Goal: Communication & Community: Connect with others

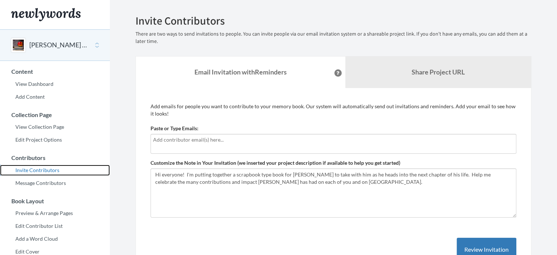
click at [51, 170] on link "Invite Contributors" at bounding box center [55, 169] width 110 height 11
click at [171, 149] on div at bounding box center [334, 144] width 366 height 20
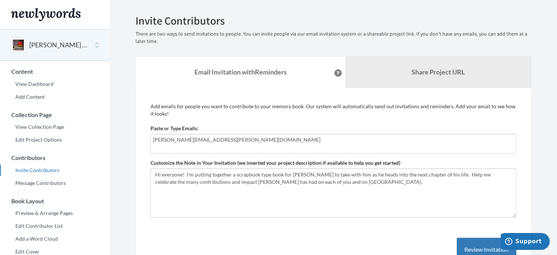
type input "[PERSON_NAME][EMAIL_ADDRESS][PERSON_NAME][DOMAIN_NAME]"
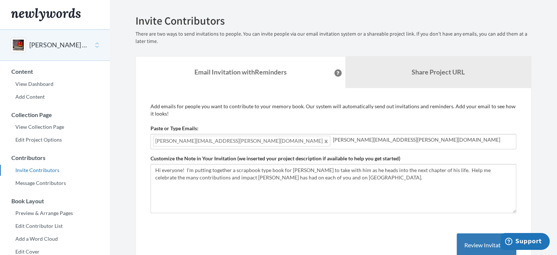
type input "[PERSON_NAME][EMAIL_ADDRESS][PERSON_NAME][DOMAIN_NAME]"
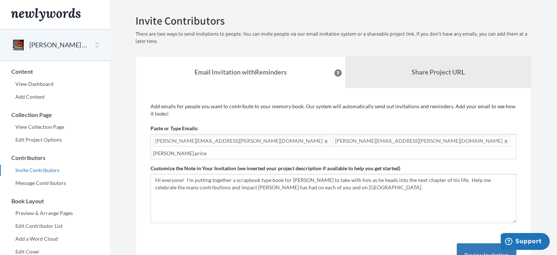
type input "[PERSON_NAME].price"
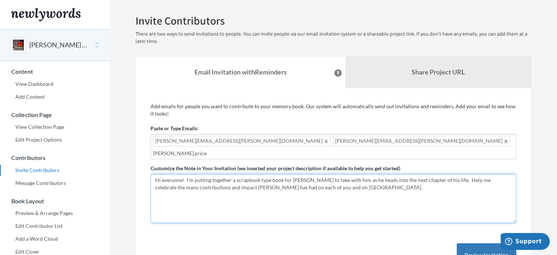
click at [349, 180] on textarea "Hi everyone! I'm putting together a scrapbook type book for [PERSON_NAME] to ta…" at bounding box center [334, 198] width 366 height 49
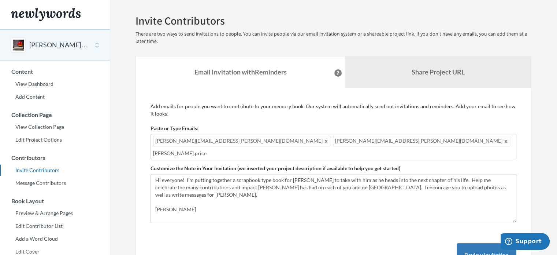
click at [397, 149] on input "[PERSON_NAME].price" at bounding box center [333, 153] width 361 height 8
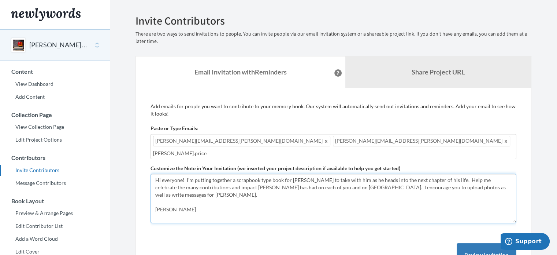
drag, startPoint x: 203, startPoint y: 193, endPoint x: 201, endPoint y: 198, distance: 5.2
click at [203, 191] on textarea "Hi everyone! I'm putting together a scrapbook type book for [PERSON_NAME] to ta…" at bounding box center [334, 198] width 366 height 49
type textarea "Hi everyone! I'm putting together a scrapbook type book for [PERSON_NAME] to ta…"
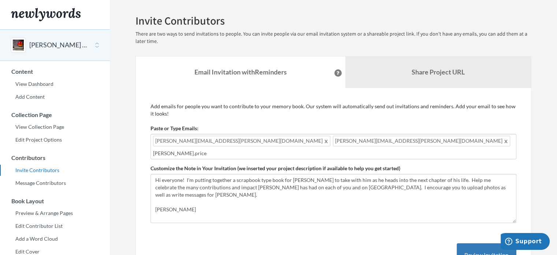
click at [418, 149] on input "[PERSON_NAME].price" at bounding box center [333, 153] width 361 height 8
type input "[PERSON_NAME][EMAIL_ADDRESS][DOMAIN_NAME]"
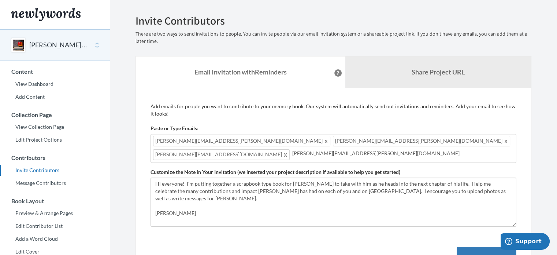
type input "[PERSON_NAME][EMAIL_ADDRESS][PERSON_NAME][DOMAIN_NAME]"
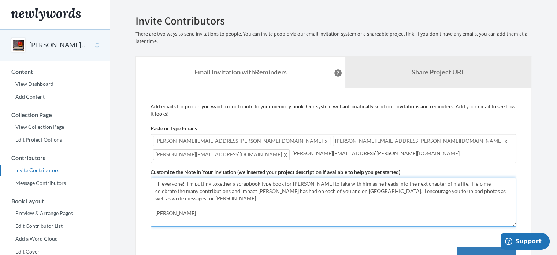
click at [504, 184] on textarea "Hi everyone! I'm putting together a scrapbook type book for [PERSON_NAME] to ta…" at bounding box center [334, 201] width 366 height 49
type textarea "Hi everyone! I'm putting together a scrapbook type book for [PERSON_NAME] to ta…"
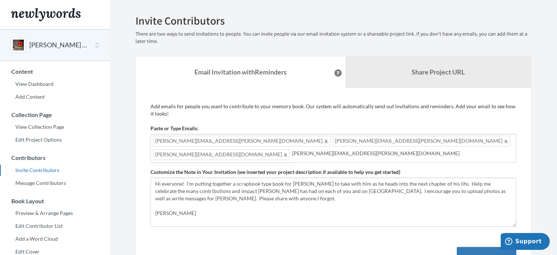
click at [292, 153] on input "[PERSON_NAME][EMAIL_ADDRESS][PERSON_NAME][DOMAIN_NAME]" at bounding box center [403, 153] width 222 height 8
click at [292, 155] on input "[PERSON_NAME][EMAIL_ADDRESS][PERSON_NAME][DOMAIN_NAME]" at bounding box center [403, 153] width 222 height 8
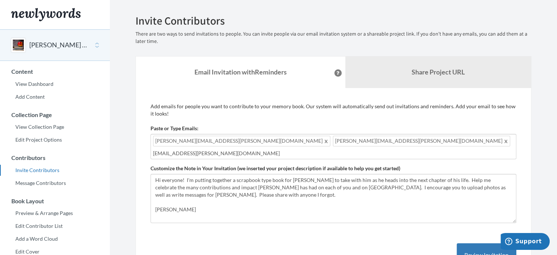
type input "[EMAIL_ADDRESS][PERSON_NAME][DOMAIN_NAME]"
type input "[PERSON_NAME][EMAIL_ADDRESS][DOMAIN_NAME]"
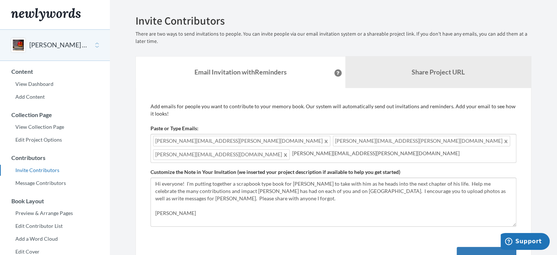
type input "[PERSON_NAME][EMAIL_ADDRESS][PERSON_NAME][DOMAIN_NAME]"
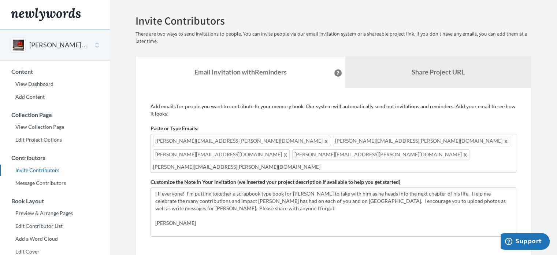
type input "[PERSON_NAME][EMAIL_ADDRESS][PERSON_NAME][DOMAIN_NAME]"
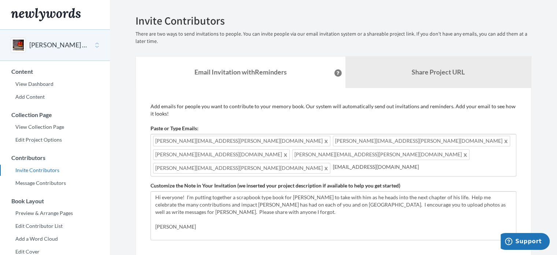
type input "[EMAIL_ADDRESS][DOMAIN_NAME]"
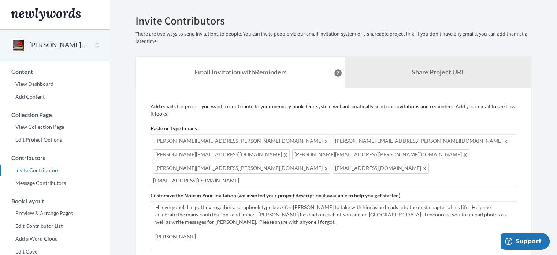
type input "[EMAIL_ADDRESS][DOMAIN_NAME]"
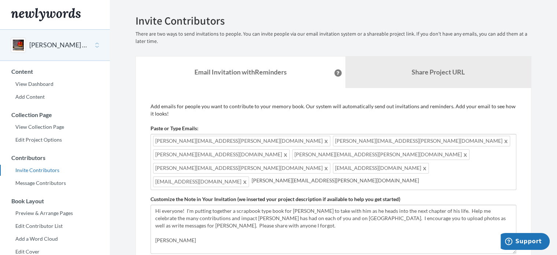
type input "[PERSON_NAME][EMAIL_ADDRESS][PERSON_NAME][DOMAIN_NAME]"
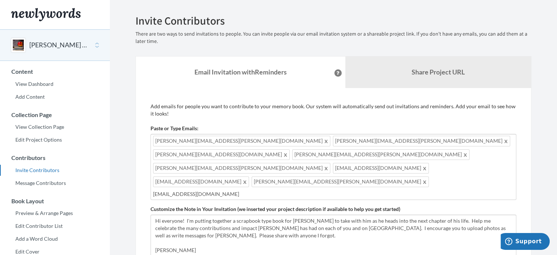
type input "[EMAIL_ADDRESS][DOMAIN_NAME]"
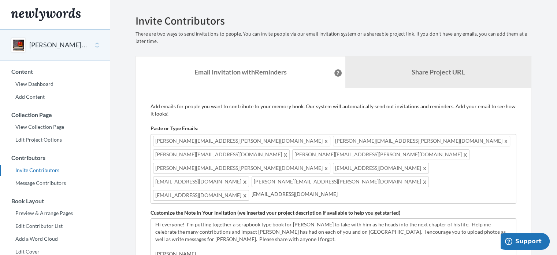
type input "[EMAIL_ADDRESS][DOMAIN_NAME]"
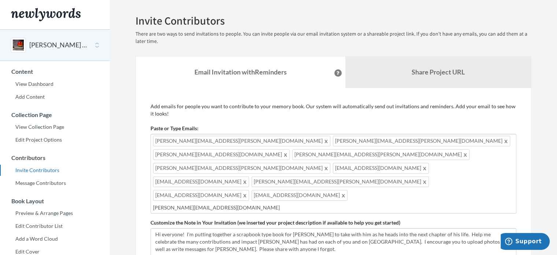
type input "[PERSON_NAME][EMAIL_ADDRESS][DOMAIN_NAME]"
click at [238, 142] on span "[PERSON_NAME][EMAIL_ADDRESS][PERSON_NAME][DOMAIN_NAME]" at bounding box center [241, 141] width 177 height 11
click at [179, 138] on span "[PERSON_NAME][EMAIL_ADDRESS][PERSON_NAME][DOMAIN_NAME]" at bounding box center [241, 141] width 177 height 11
click at [185, 139] on span "[PERSON_NAME][EMAIL_ADDRESS][PERSON_NAME][DOMAIN_NAME]" at bounding box center [241, 141] width 177 height 11
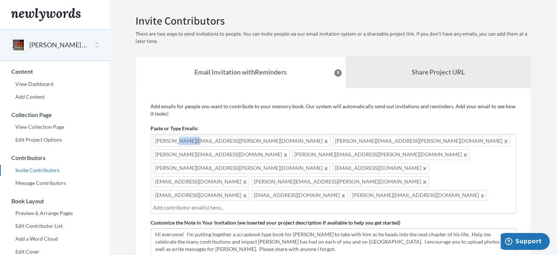
click at [185, 139] on span "[PERSON_NAME][EMAIL_ADDRESS][PERSON_NAME][DOMAIN_NAME]" at bounding box center [241, 141] width 177 height 11
click at [324, 141] on span at bounding box center [326, 140] width 5 height 9
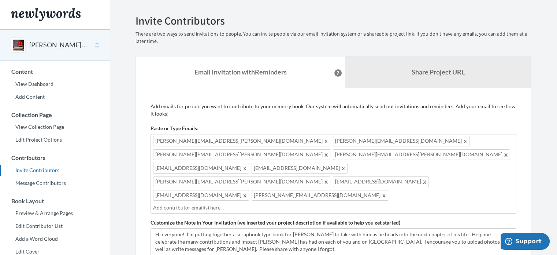
click at [396, 203] on input "text" at bounding box center [333, 207] width 361 height 8
type input "[PERSON_NAME][EMAIL_ADDRESS][PERSON_NAME][DOMAIN_NAME]"
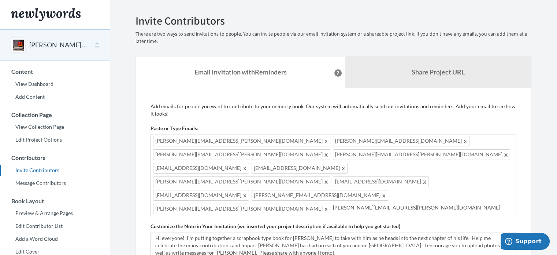
type input "[PERSON_NAME][EMAIL_ADDRESS][PERSON_NAME][DOMAIN_NAME]"
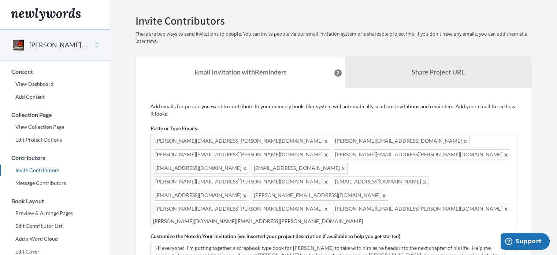
type input "[PERSON_NAME][DOMAIN_NAME][EMAIL_ADDRESS][PERSON_NAME][DOMAIN_NAME]"
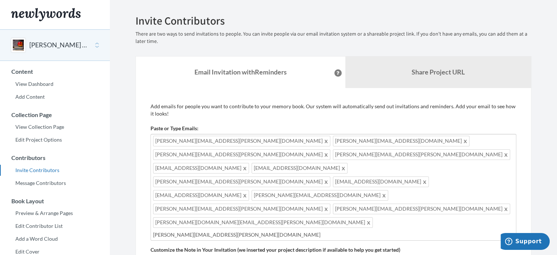
type input "[PERSON_NAME][EMAIL_ADDRESS][PERSON_NAME][DOMAIN_NAME]"
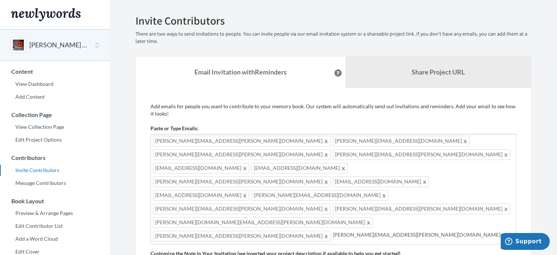
type input "[PERSON_NAME][EMAIL_ADDRESS][PERSON_NAME][DOMAIN_NAME]"
type input "j"
click at [356, 244] on input "[PERSON_NAME].tabazynski" at bounding box center [333, 248] width 361 height 8
click at [381, 244] on input "[PERSON_NAME].[PERSON_NAME]" at bounding box center [333, 248] width 361 height 8
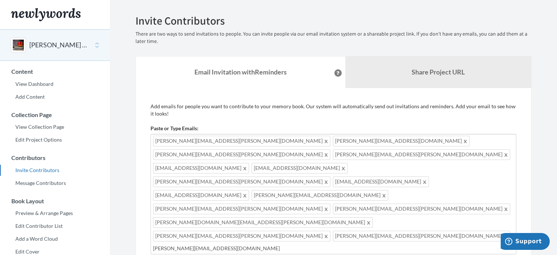
type input "[PERSON_NAME][EMAIL_ADDRESS][DOMAIN_NAME]"
type input "[PERSON_NAME][EMAIL_ADDRESS][PERSON_NAME][DOMAIN_NAME]"
type input "[EMAIL_ADDRESS][PERSON_NAME][DOMAIN_NAME]"
type input "[PERSON_NAME].[PERSON_NAME]@"
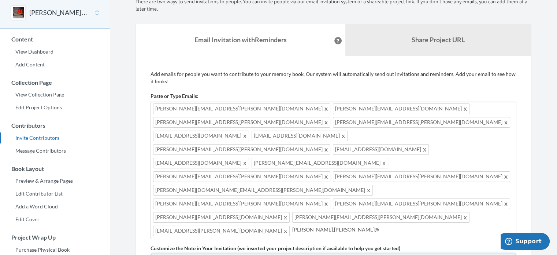
scroll to position [33, 0]
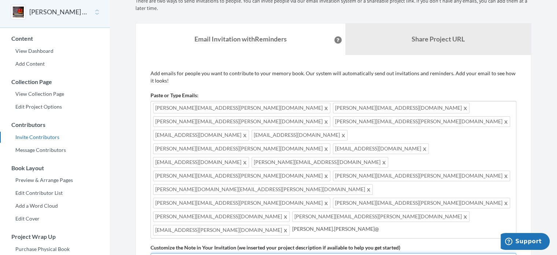
type textarea "Hi everyone! I'm putting together a scrapbook type book for [PERSON_NAME] to ta…"
click at [369, 178] on div "[PERSON_NAME][EMAIL_ADDRESS][PERSON_NAME][DOMAIN_NAME] [DOMAIN_NAME][EMAIL_ADDR…" at bounding box center [334, 169] width 366 height 137
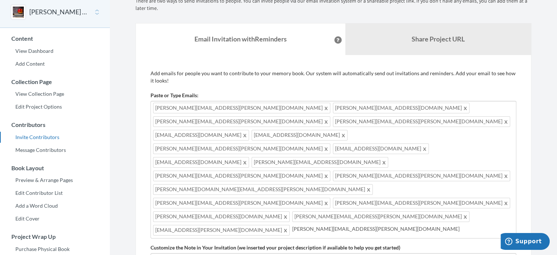
type input "[PERSON_NAME][EMAIL_ADDRESS][PERSON_NAME][DOMAIN_NAME]"
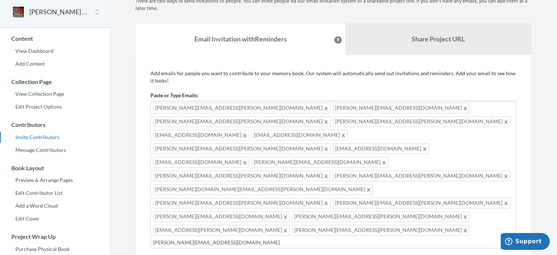
type input "[PERSON_NAME][EMAIL_ADDRESS][DOMAIN_NAME]"
type input "[PERSON_NAME][EMAIL_ADDRESS][PERSON_NAME][DOMAIN_NAME]"
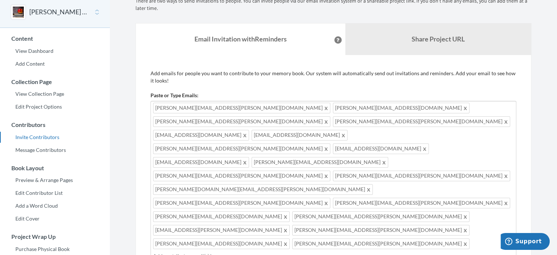
click at [283, 225] on span at bounding box center [285, 229] width 5 height 9
click at [432, 169] on div "[PERSON_NAME][EMAIL_ADDRESS][PERSON_NAME][DOMAIN_NAME] [DOMAIN_NAME][EMAIL_ADDR…" at bounding box center [334, 176] width 366 height 151
click at [470, 211] on span "[PERSON_NAME][EMAIL_ADDRESS][PERSON_NAME][DOMAIN_NAME]" at bounding box center [380, 216] width 177 height 11
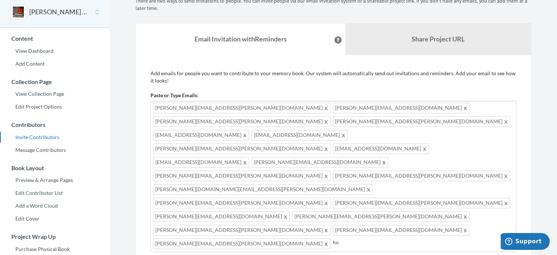
type input "h"
type input "[PERSON_NAME][EMAIL_ADDRESS][PERSON_NAME][DOMAIN_NAME]"
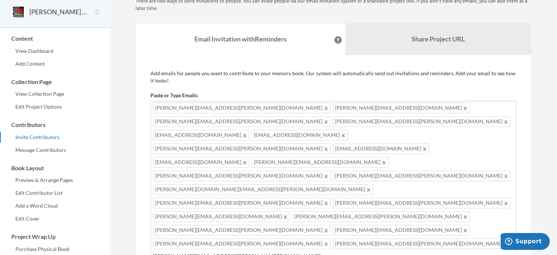
type input "[PERSON_NAME][EMAIL_ADDRESS][PERSON_NAME][DOMAIN_NAME]"
type input "[EMAIL_ADDRESS][PERSON_NAME][DOMAIN_NAME]"
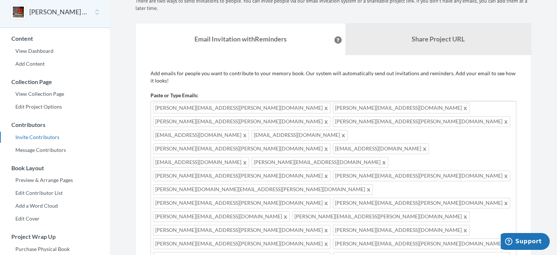
type input "[EMAIL_ADDRESS][PERSON_NAME][DOMAIN_NAME]"
type input "m"
type input "[MEDICAL_DATA].iyer@oak"
type input "s"
type input "[MEDICAL_DATA][EMAIL_ADDRESS][DOMAIN_NAME]"
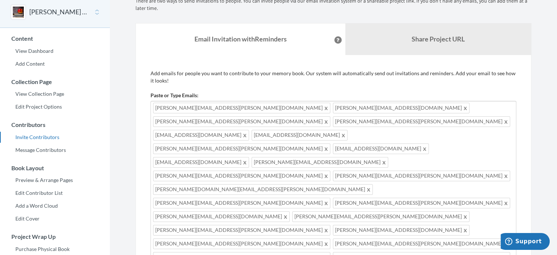
type input "[EMAIL_ADDRESS][DOMAIN_NAME]"
type input "[PERSON_NAME][EMAIL_ADDRESS][PERSON_NAME][DOMAIN_NAME]"
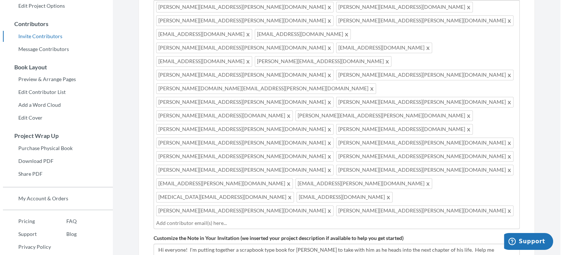
scroll to position [143, 0]
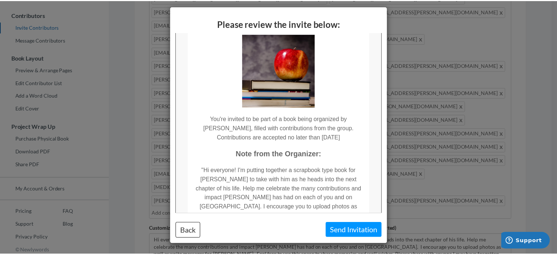
scroll to position [0, 0]
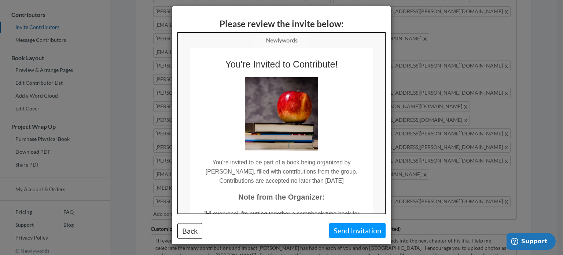
click at [279, 125] on img at bounding box center [280, 113] width 73 height 73
click at [178, 230] on button "Back" at bounding box center [189, 231] width 25 height 16
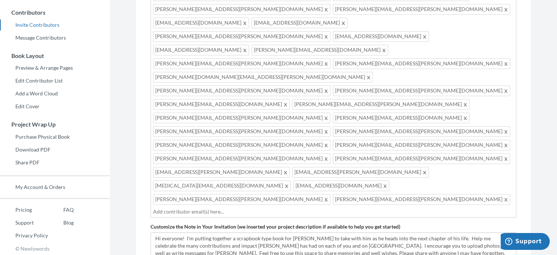
scroll to position [168, 0]
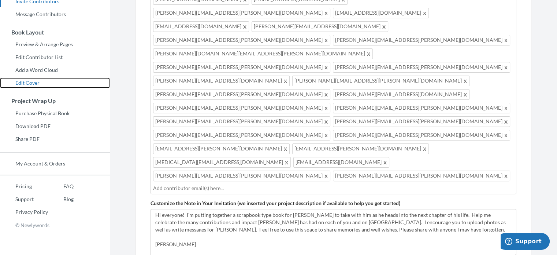
click at [34, 82] on link "Edit Cover" at bounding box center [55, 82] width 110 height 11
